Goal: Check status: Check status

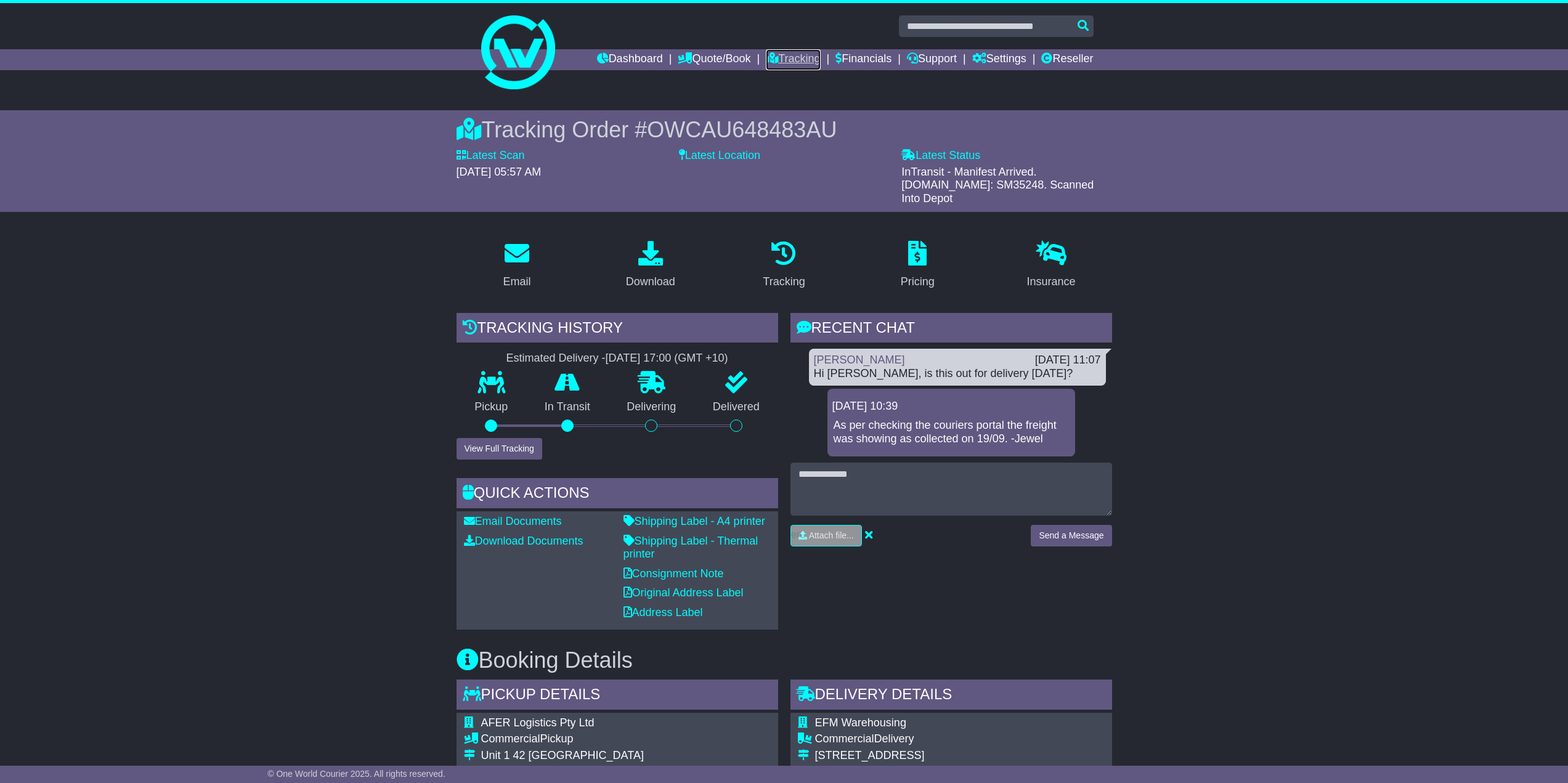
click at [778, 56] on link "Tracking" at bounding box center [793, 60] width 54 height 21
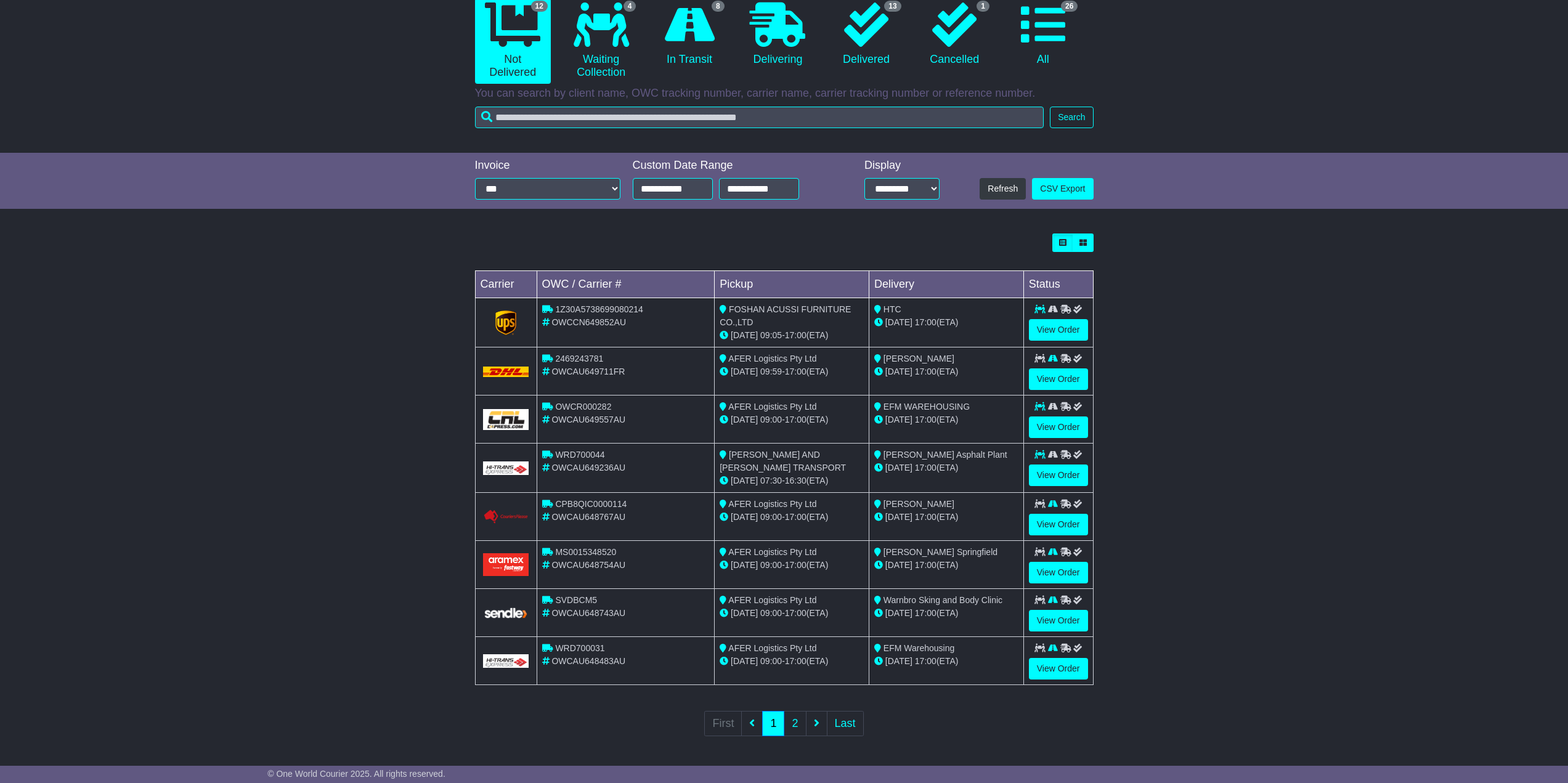
scroll to position [131, 0]
click at [1041, 471] on link "View Order" at bounding box center [1059, 474] width 59 height 22
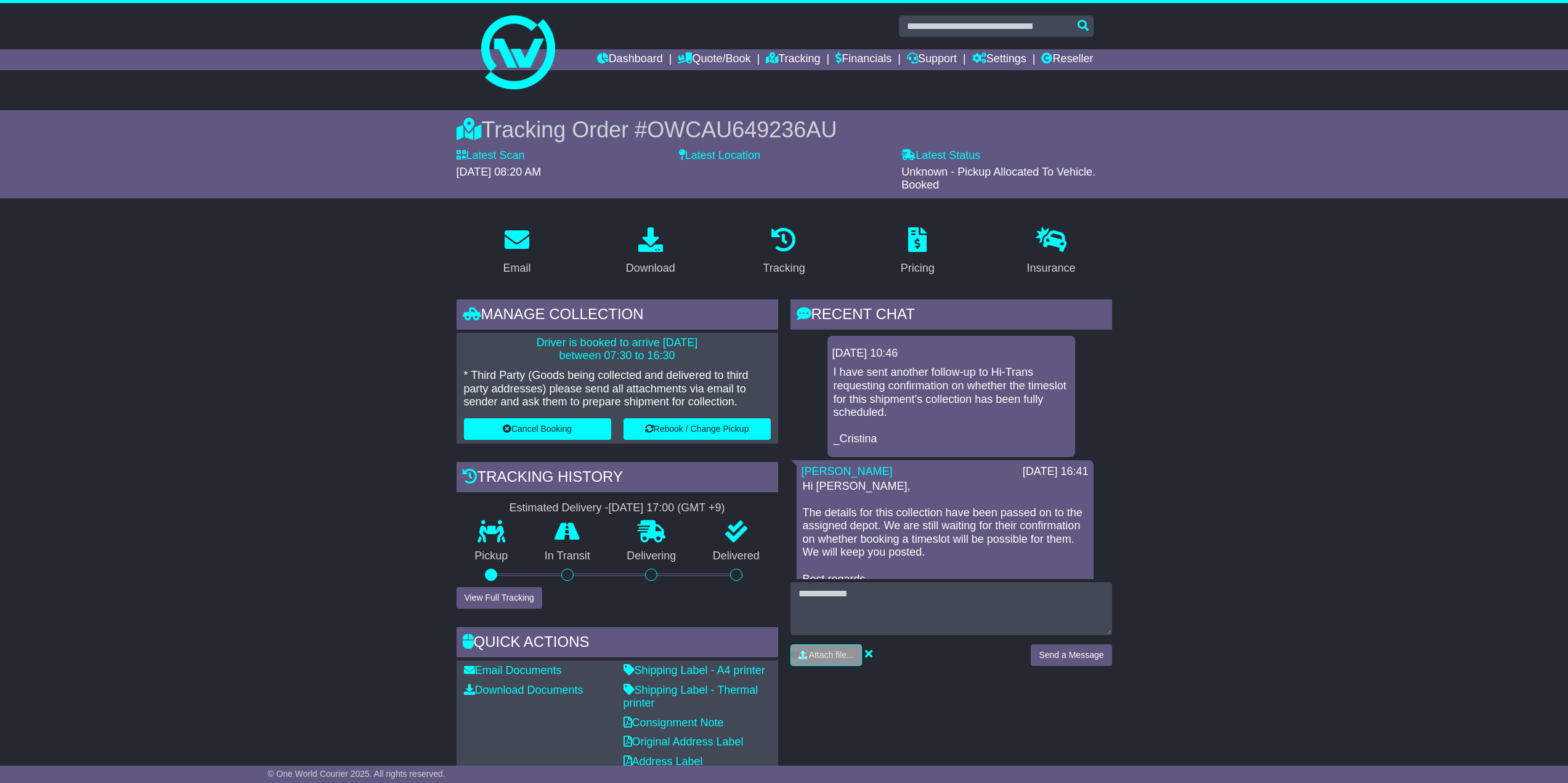
click at [730, 155] on label "Latest Location" at bounding box center [719, 155] width 81 height 13
click at [943, 155] on label "Latest Status" at bounding box center [941, 155] width 79 height 13
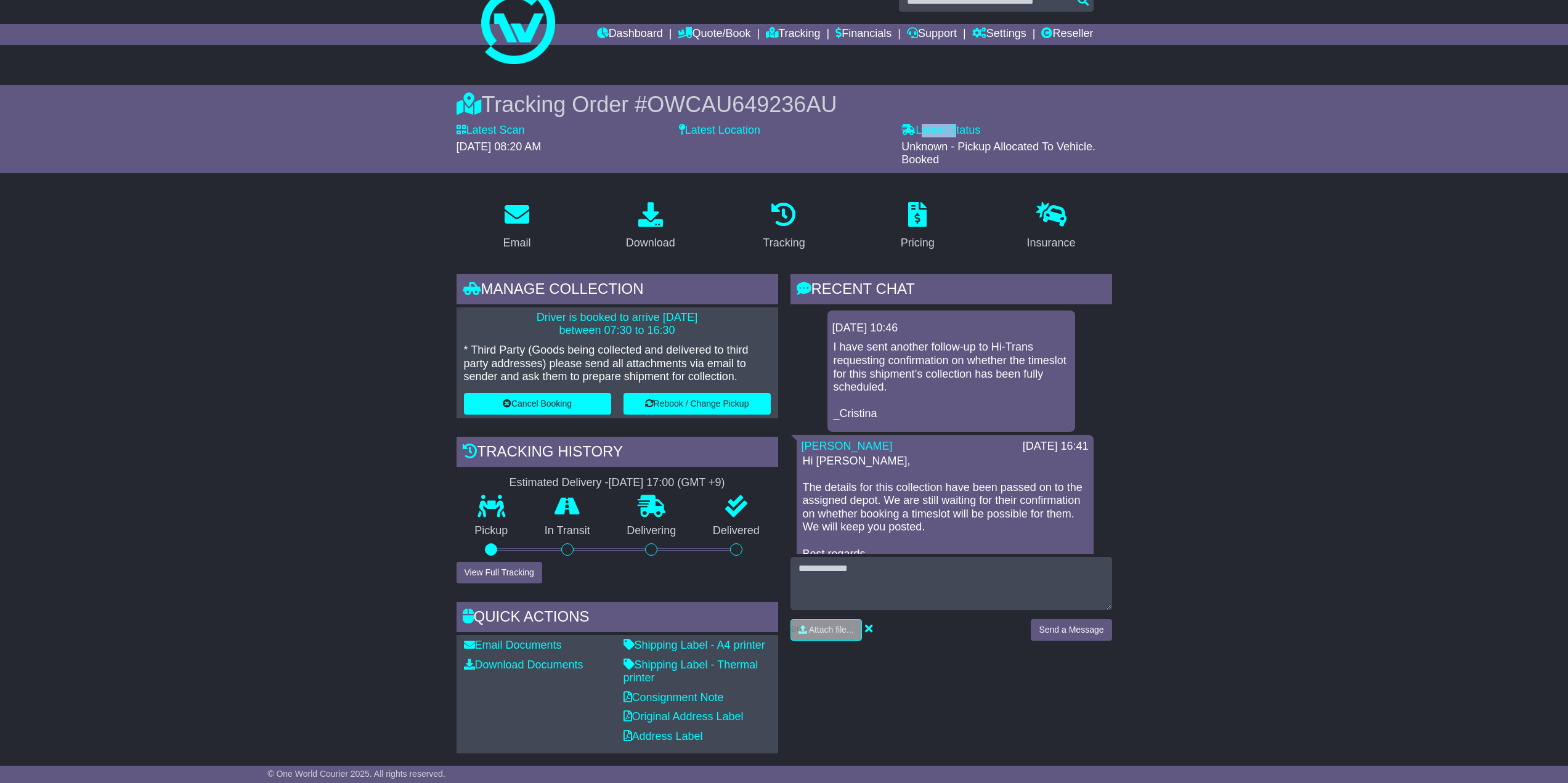
scroll to position [185, 0]
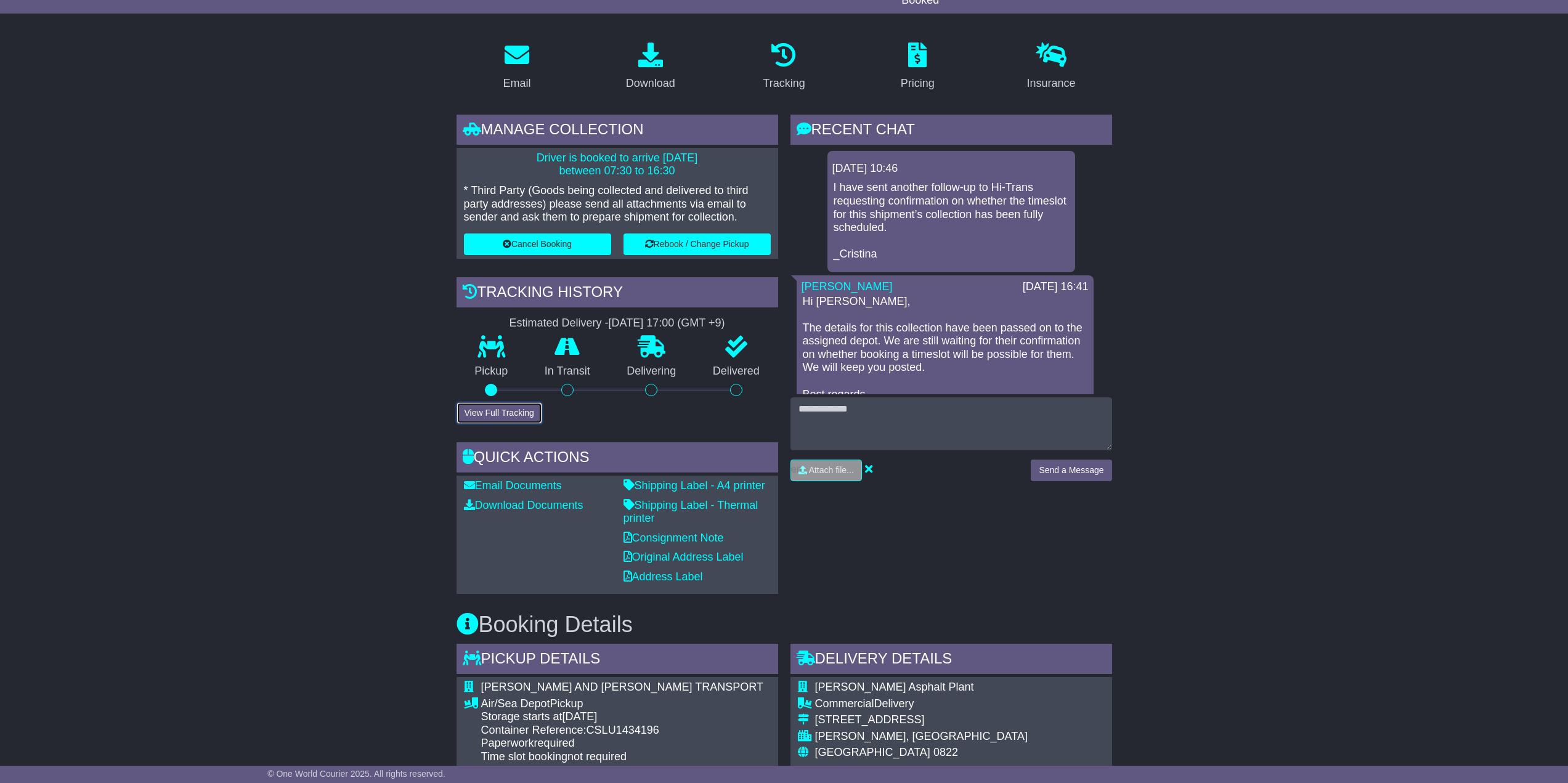
click at [517, 412] on button "View Full Tracking" at bounding box center [499, 413] width 85 height 22
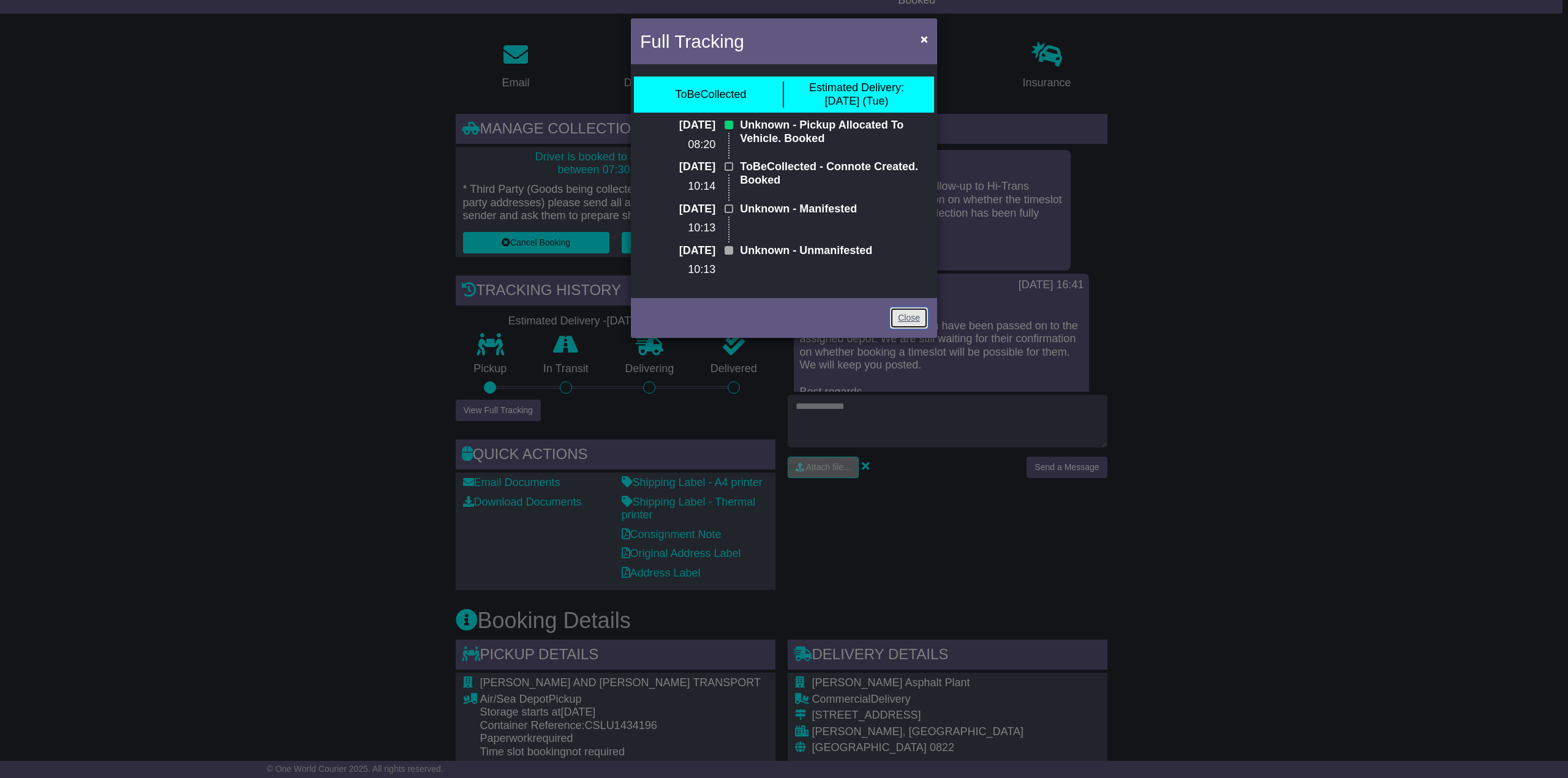
click at [910, 307] on link "Close" at bounding box center [909, 318] width 38 height 22
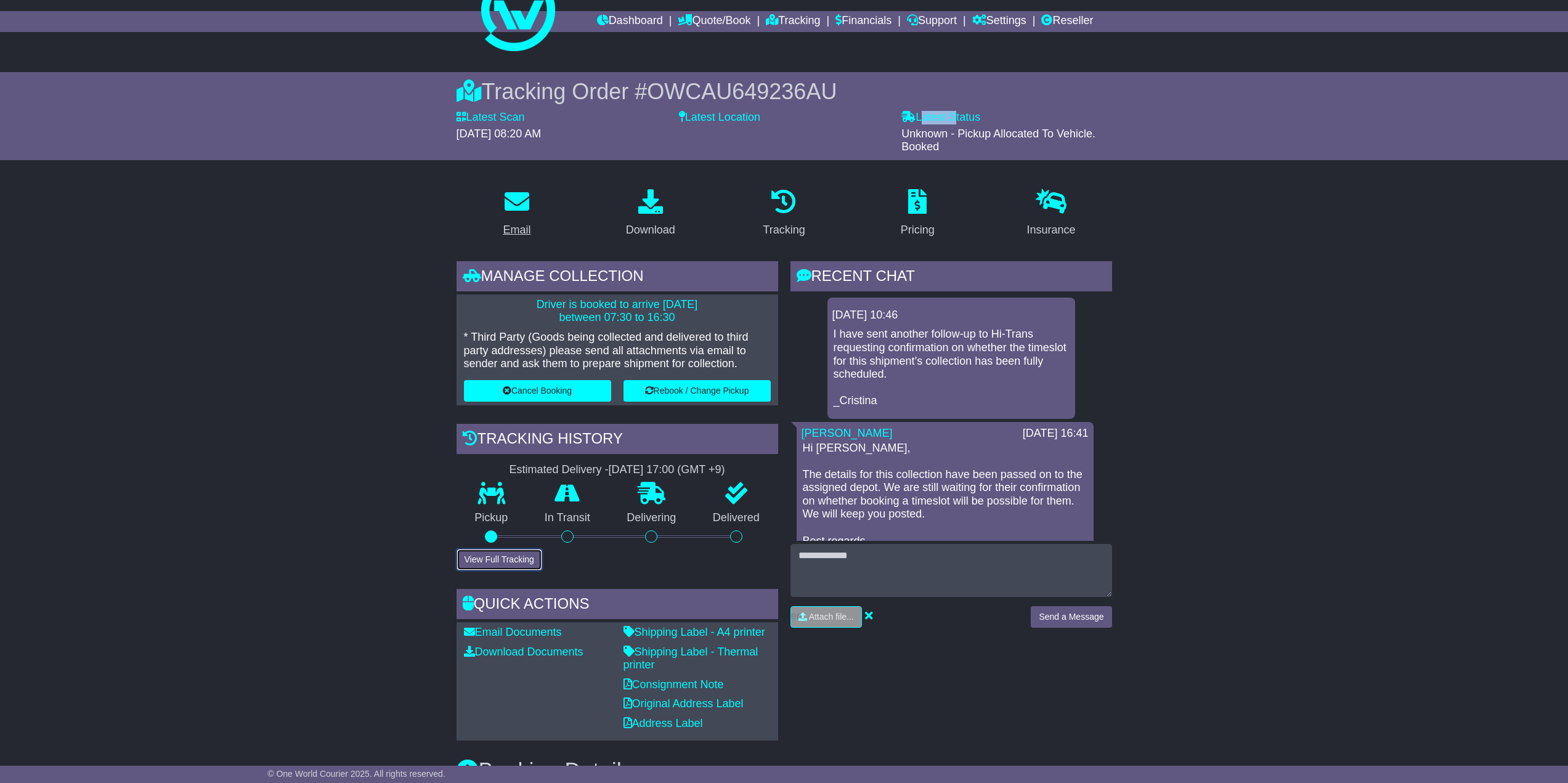
scroll to position [0, 0]
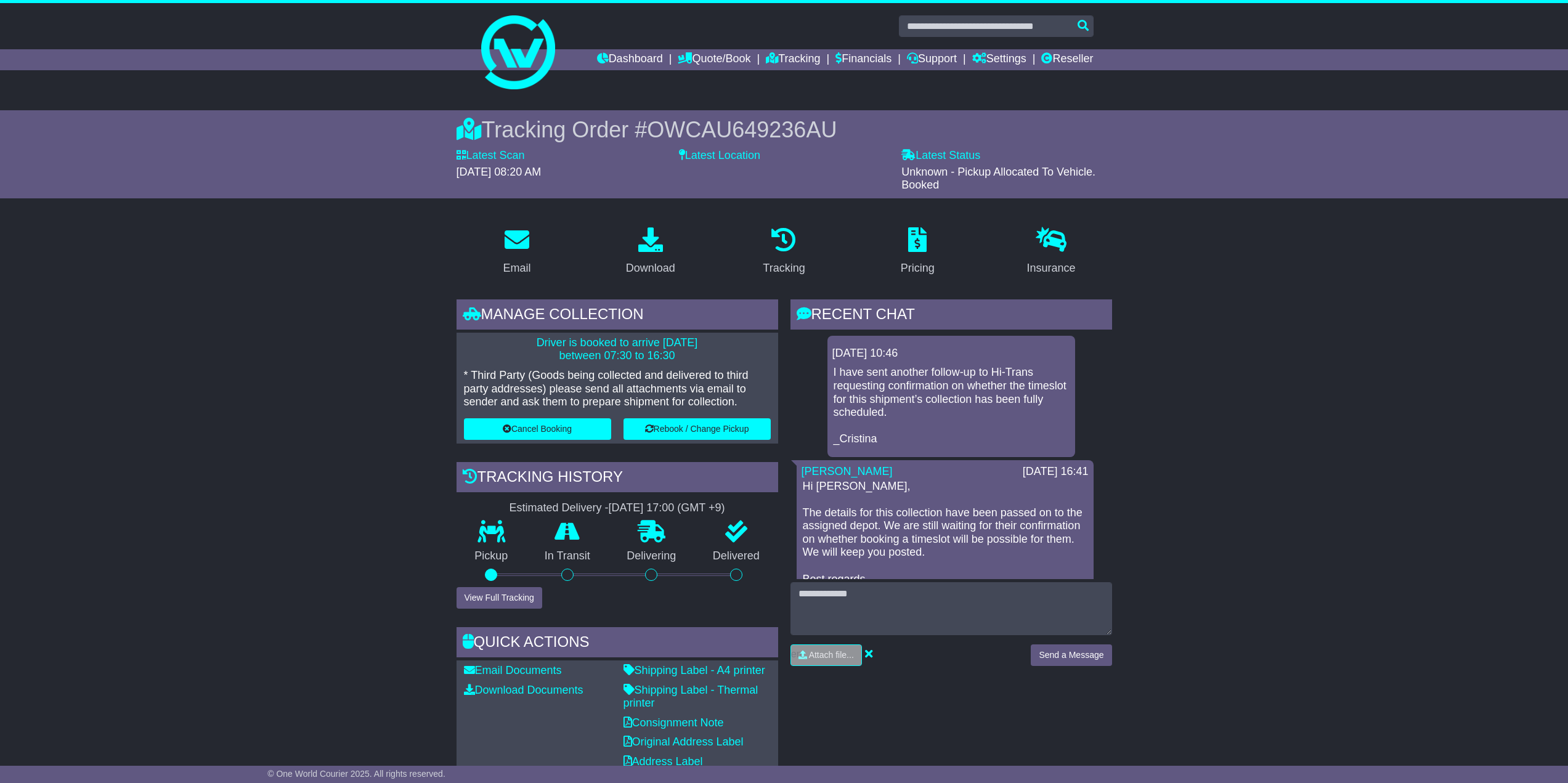
click at [688, 116] on div "Tracking Order # OWCAU649236AU Latest Scan 23 September 2025 - 08:20 AM Latest …" at bounding box center [784, 154] width 631 height 88
click at [706, 126] on span "OWCAU649236AU" at bounding box center [742, 130] width 190 height 25
copy span "OWCAU649236AU"
click at [945, 32] on input "text" at bounding box center [997, 26] width 195 height 22
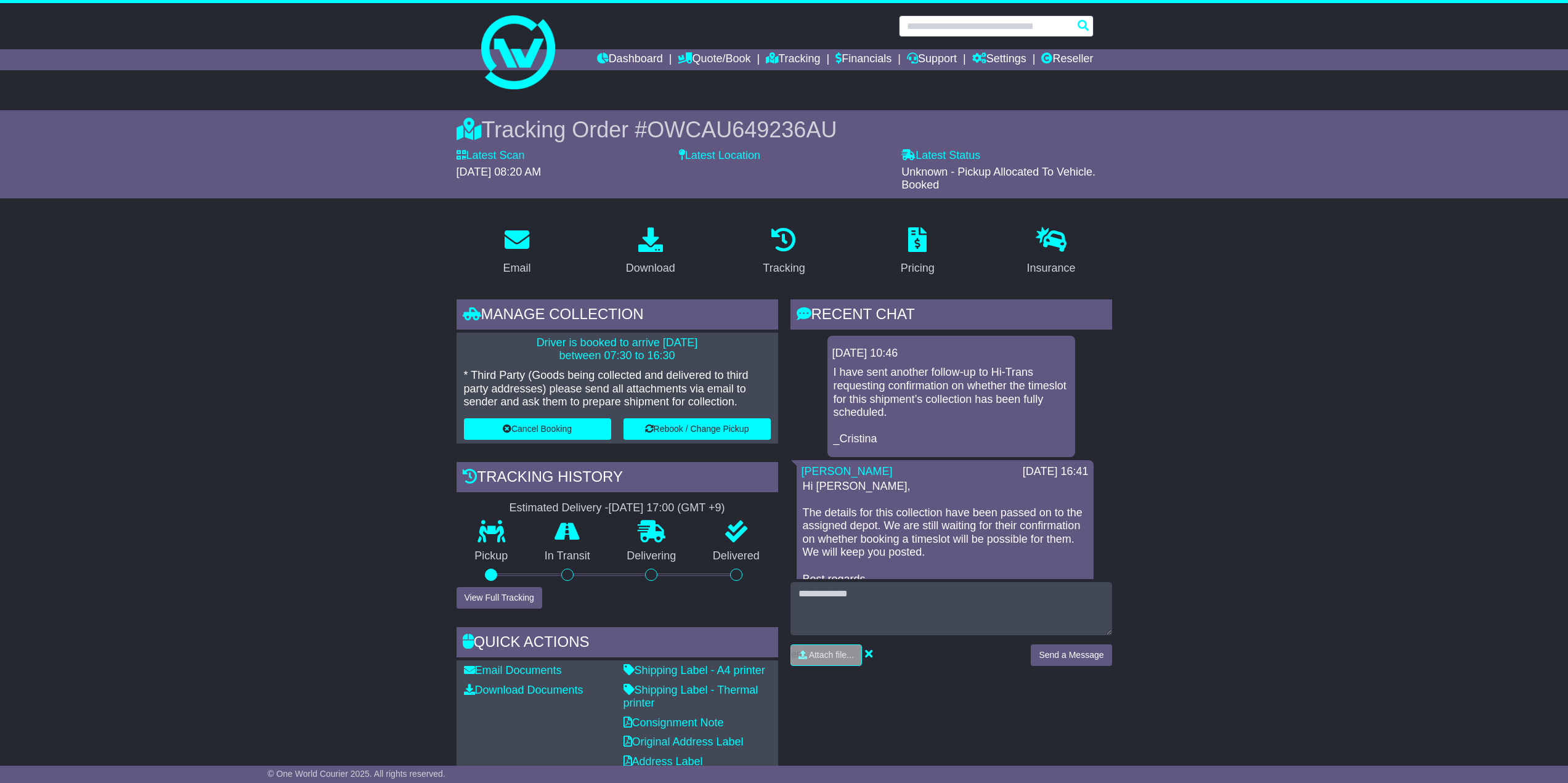
paste input "**********"
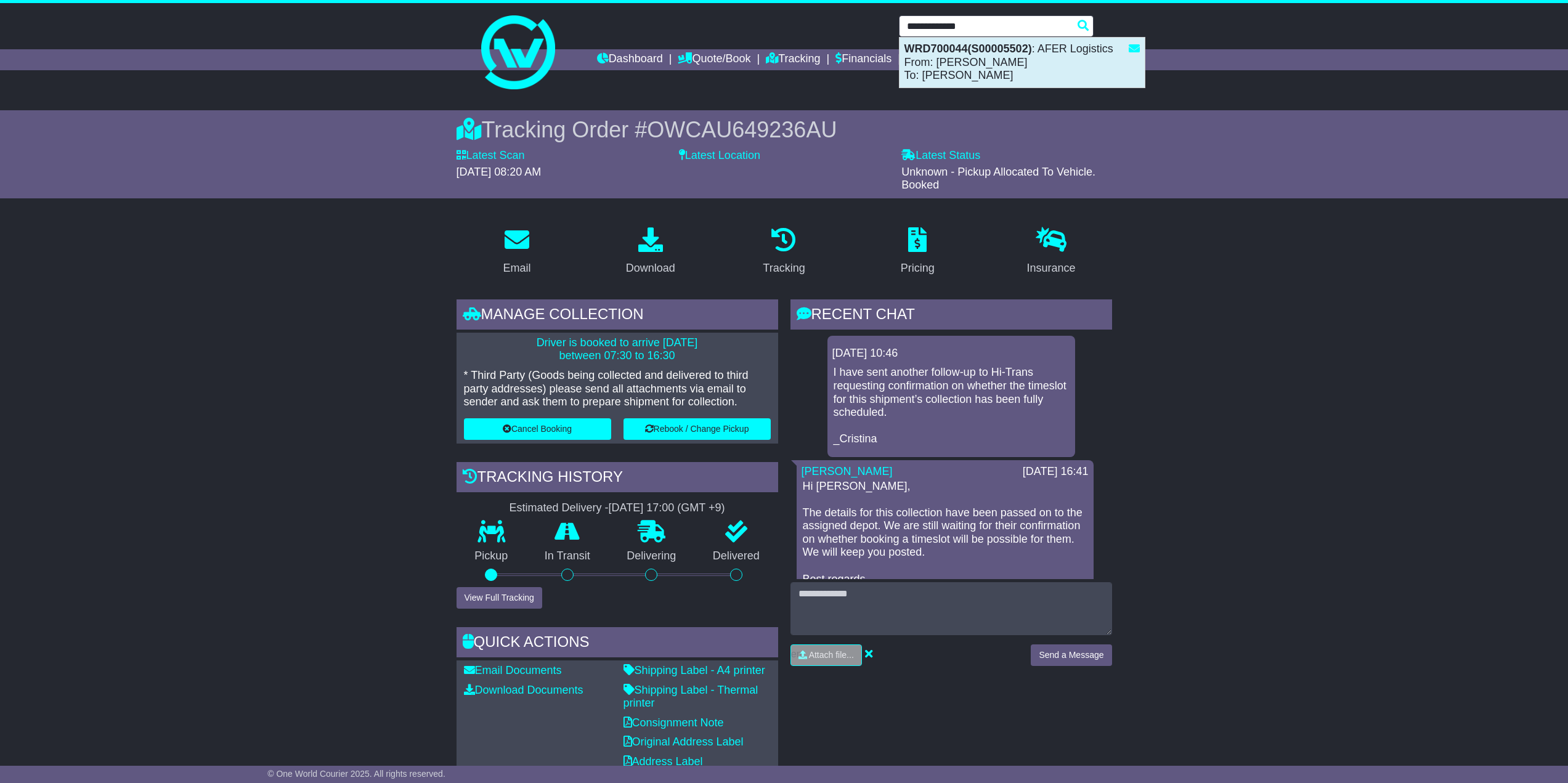
click at [950, 47] on strong "WRD700044(S00005502)" at bounding box center [968, 48] width 128 height 12
type input "*********"
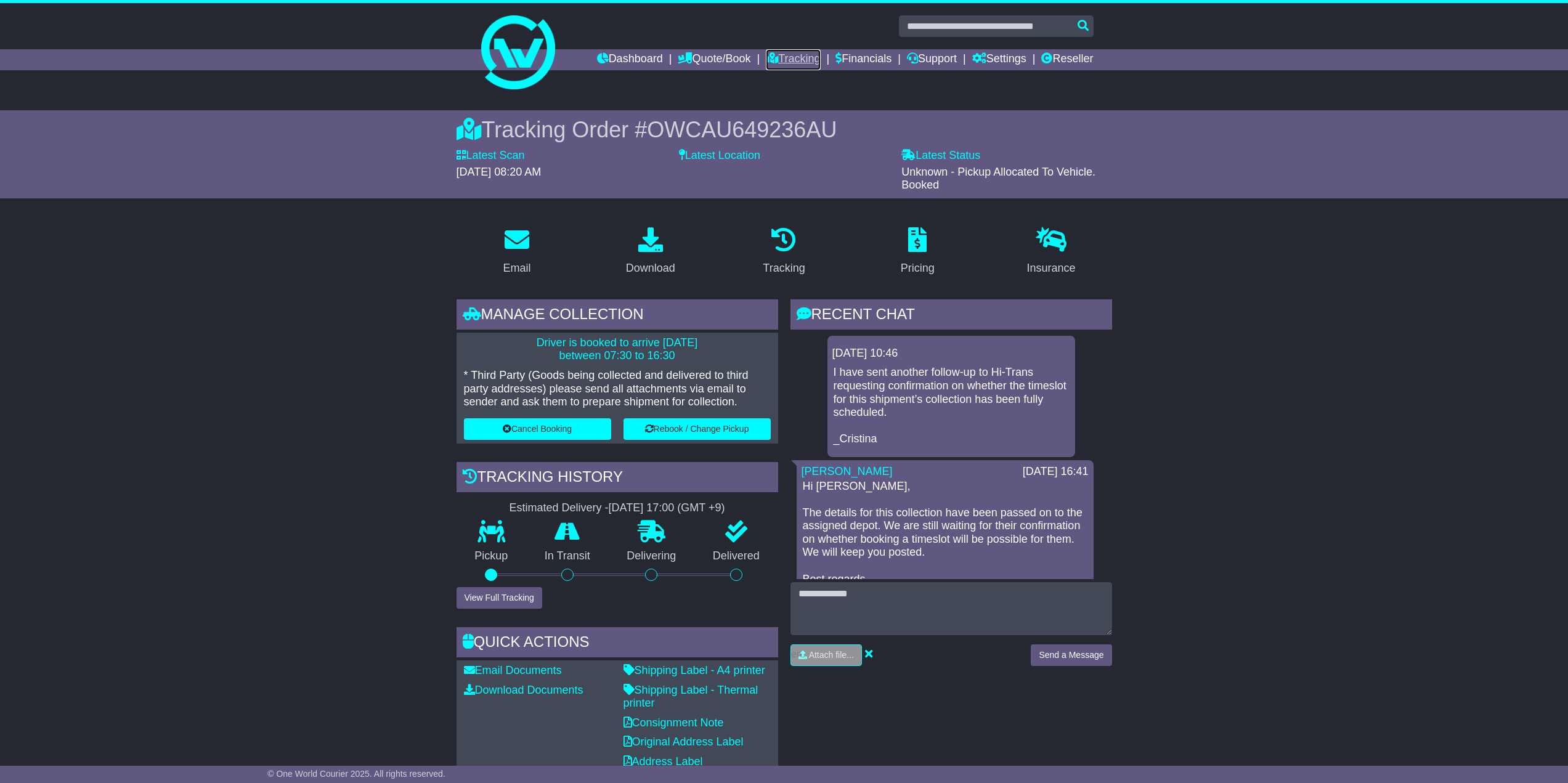
click at [776, 56] on link "Tracking" at bounding box center [793, 60] width 54 height 21
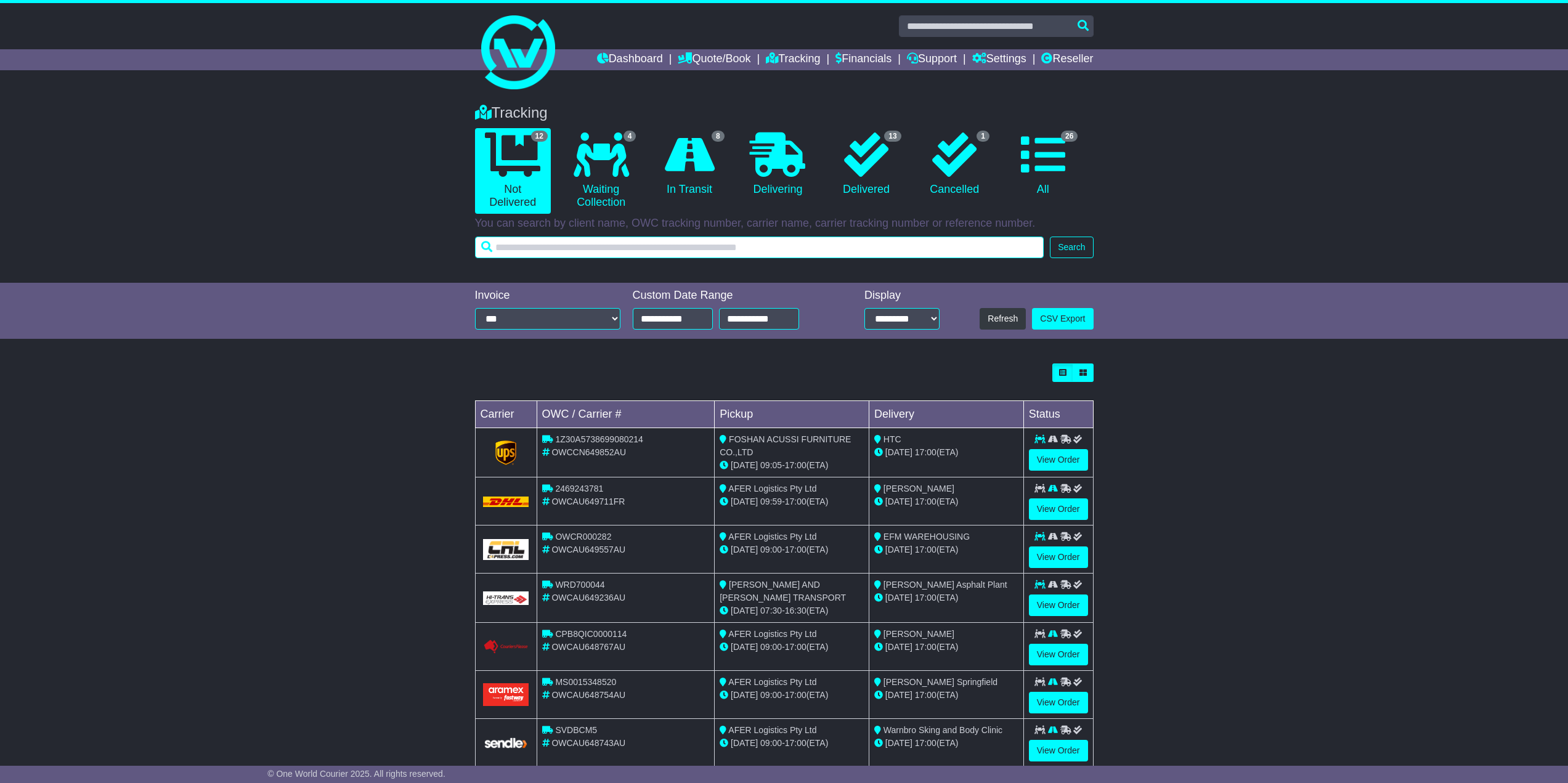
click at [582, 251] on input "text" at bounding box center [760, 247] width 570 height 22
paste input "**********"
type input "**********"
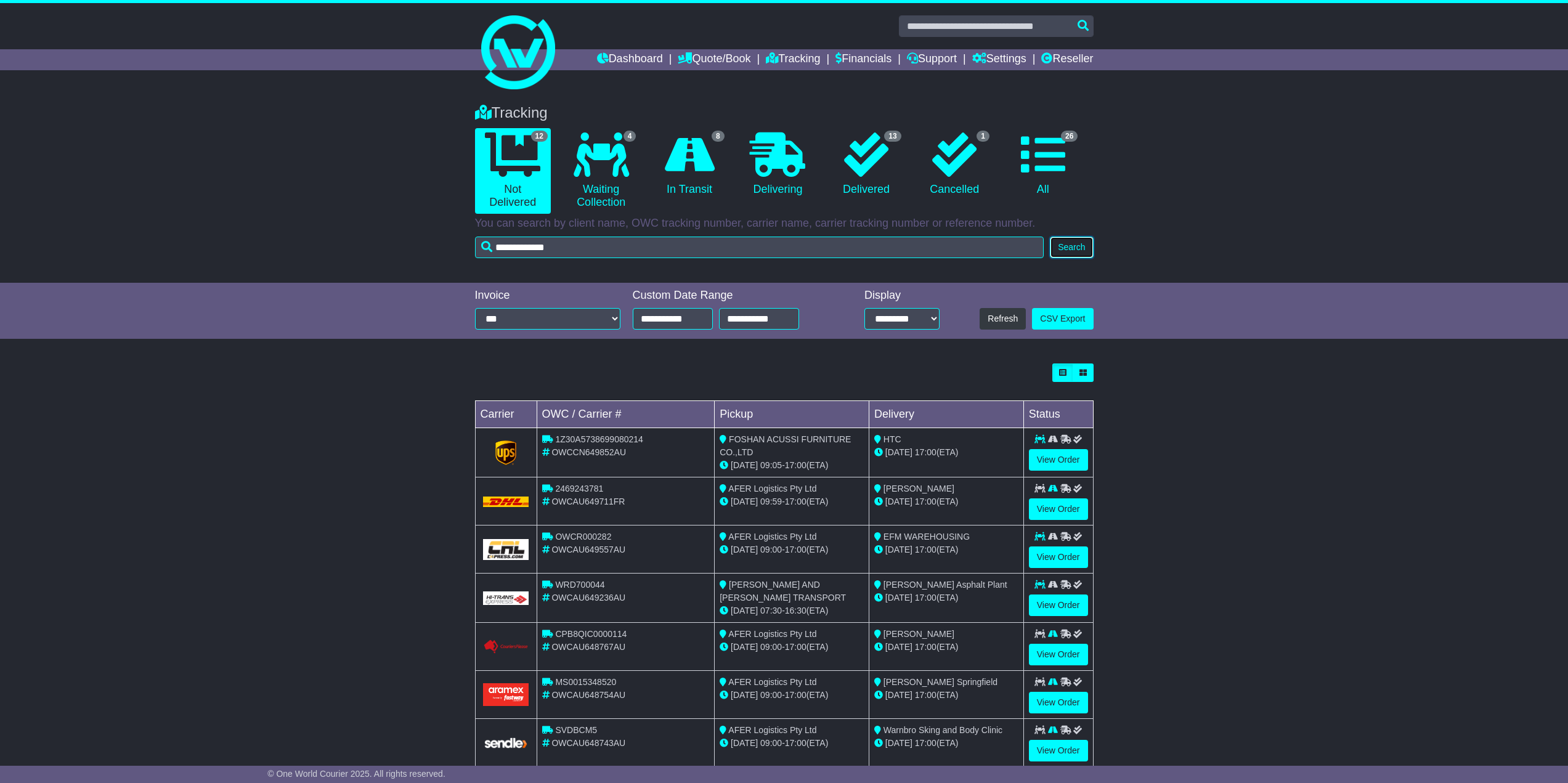
drag, startPoint x: 1066, startPoint y: 251, endPoint x: 1072, endPoint y: 250, distance: 6.1
click at [1067, 250] on button "Search" at bounding box center [1071, 247] width 43 height 22
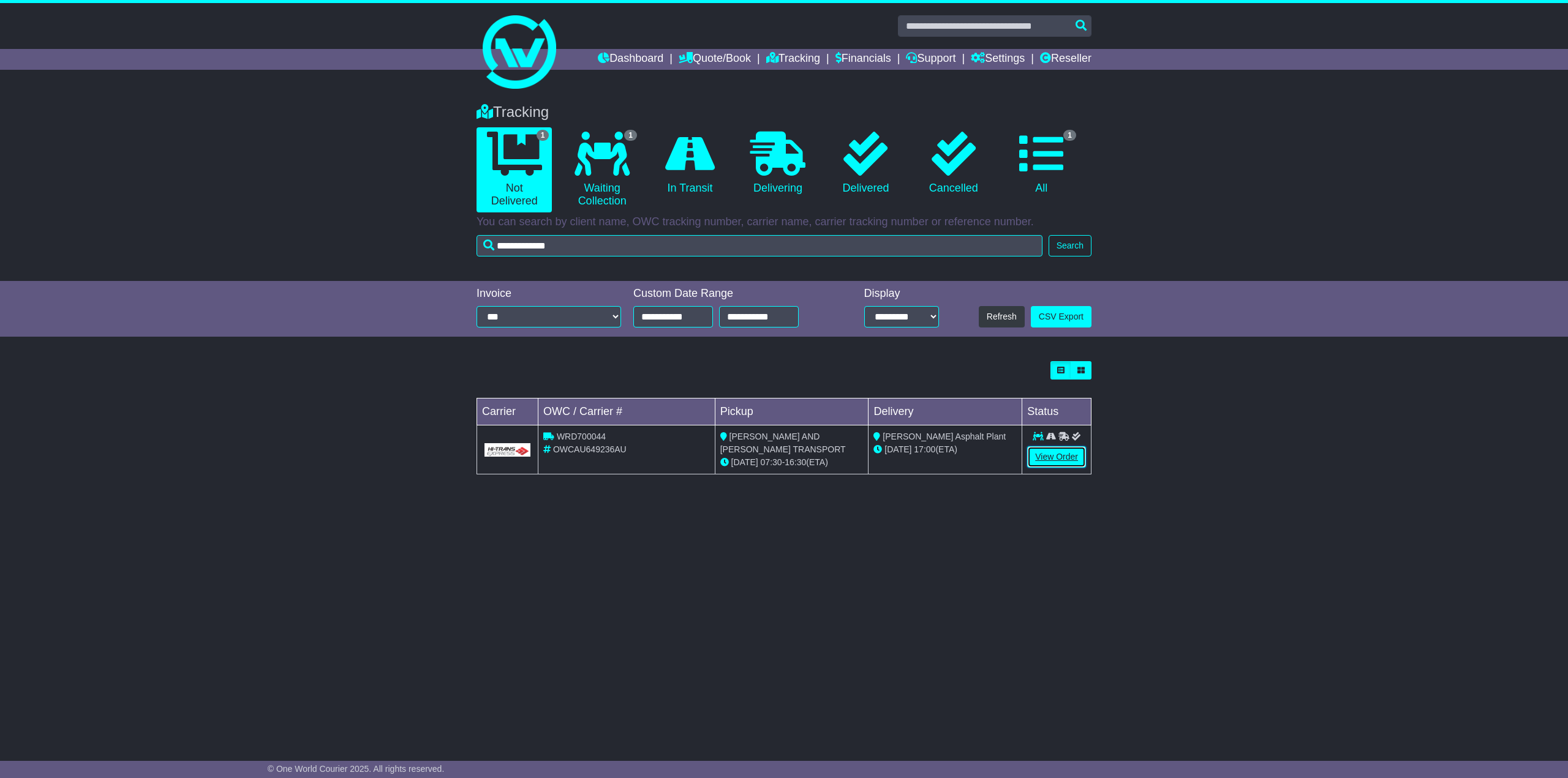
click at [1054, 455] on link "View Order" at bounding box center [1057, 457] width 59 height 22
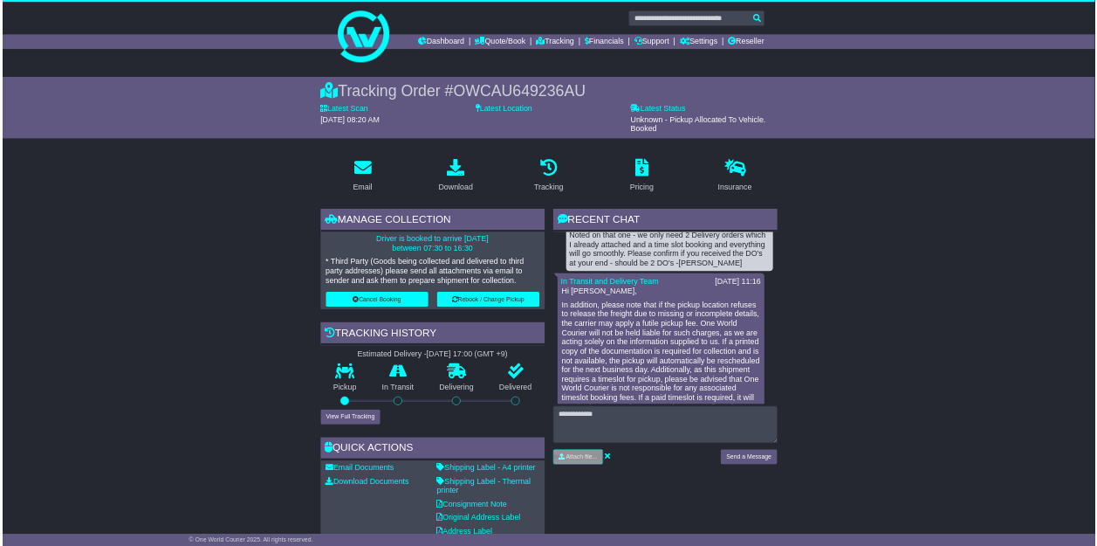
scroll to position [754, 0]
